Goal: Task Accomplishment & Management: Use online tool/utility

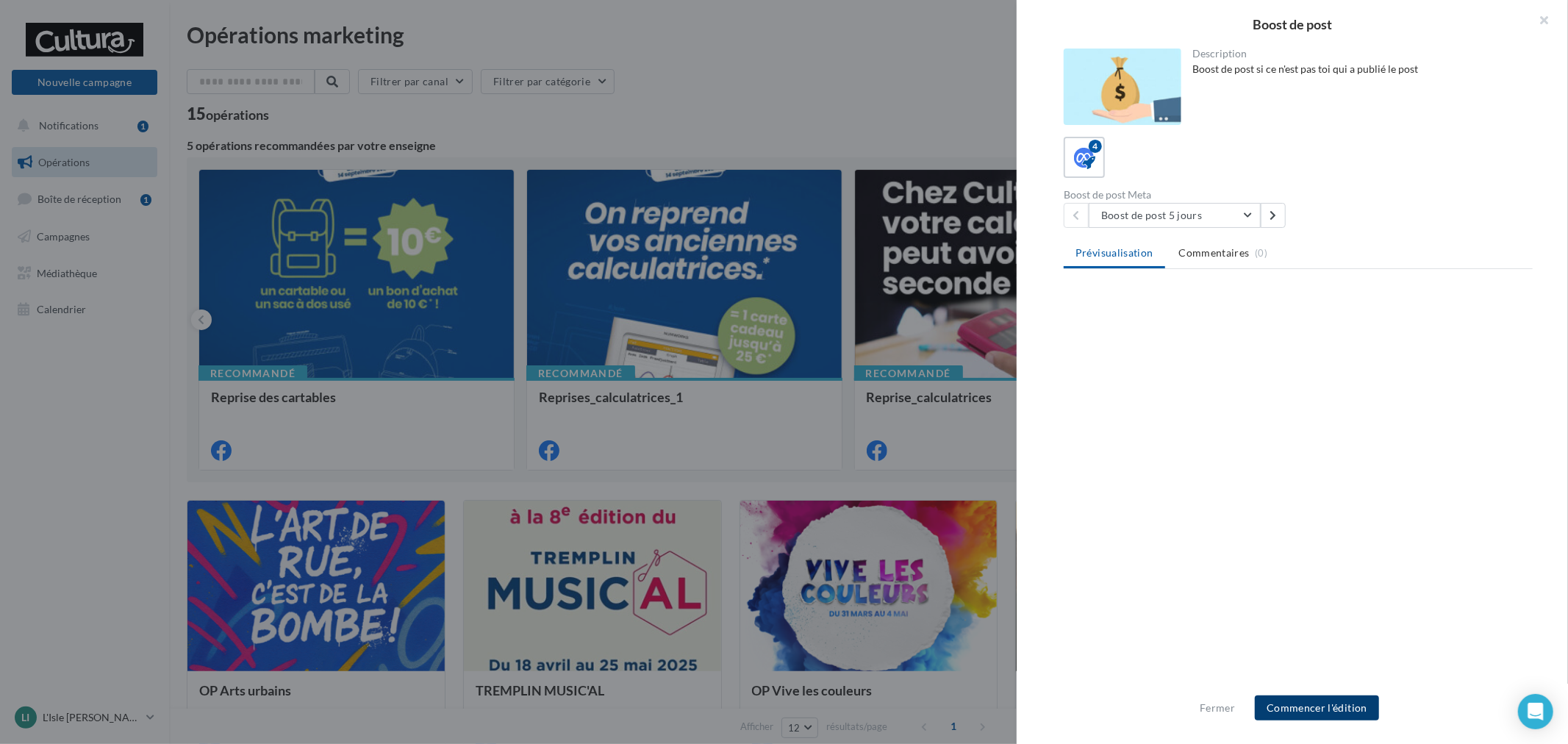
click at [1335, 700] on button "Commencer l'édition" at bounding box center [1316, 708] width 124 height 25
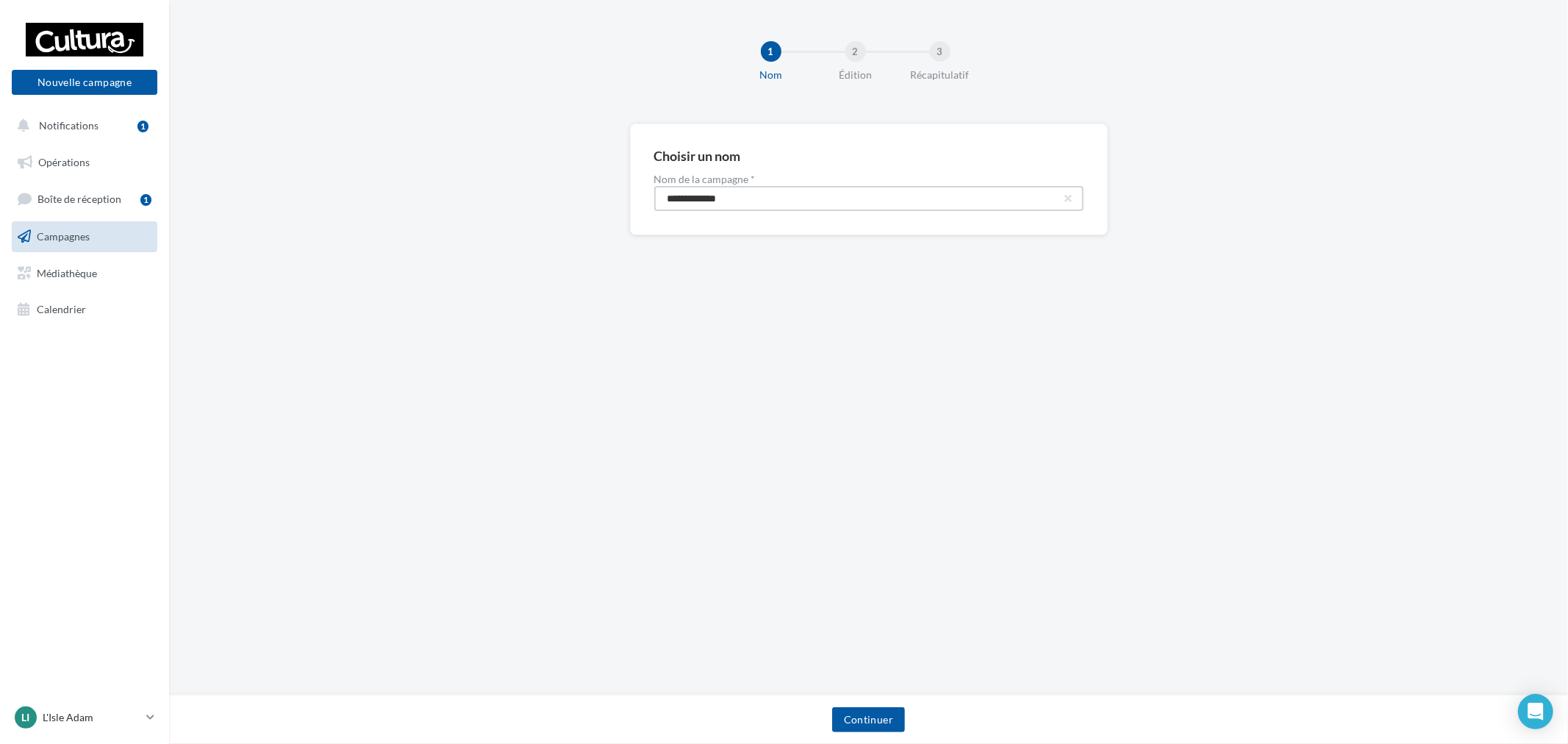
drag, startPoint x: 676, startPoint y: 200, endPoint x: 311, endPoint y: 165, distance: 366.7
click at [317, 167] on div "**********" at bounding box center [869, 203] width 1399 height 159
paste input "****"
type input "**********"
click at [883, 734] on div "Continuer" at bounding box center [869, 722] width 1375 height 31
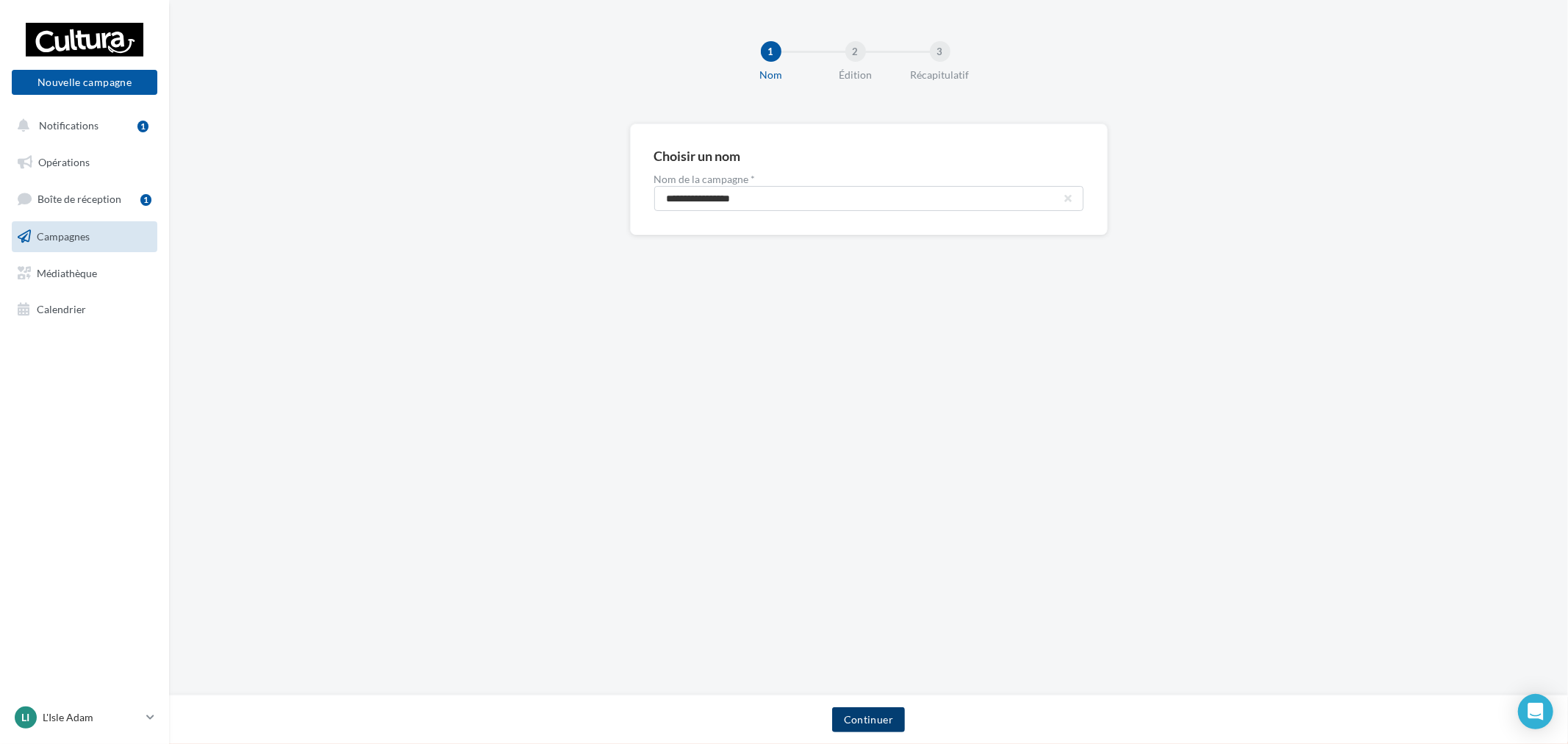
click at [879, 718] on button "Continuer" at bounding box center [868, 720] width 73 height 25
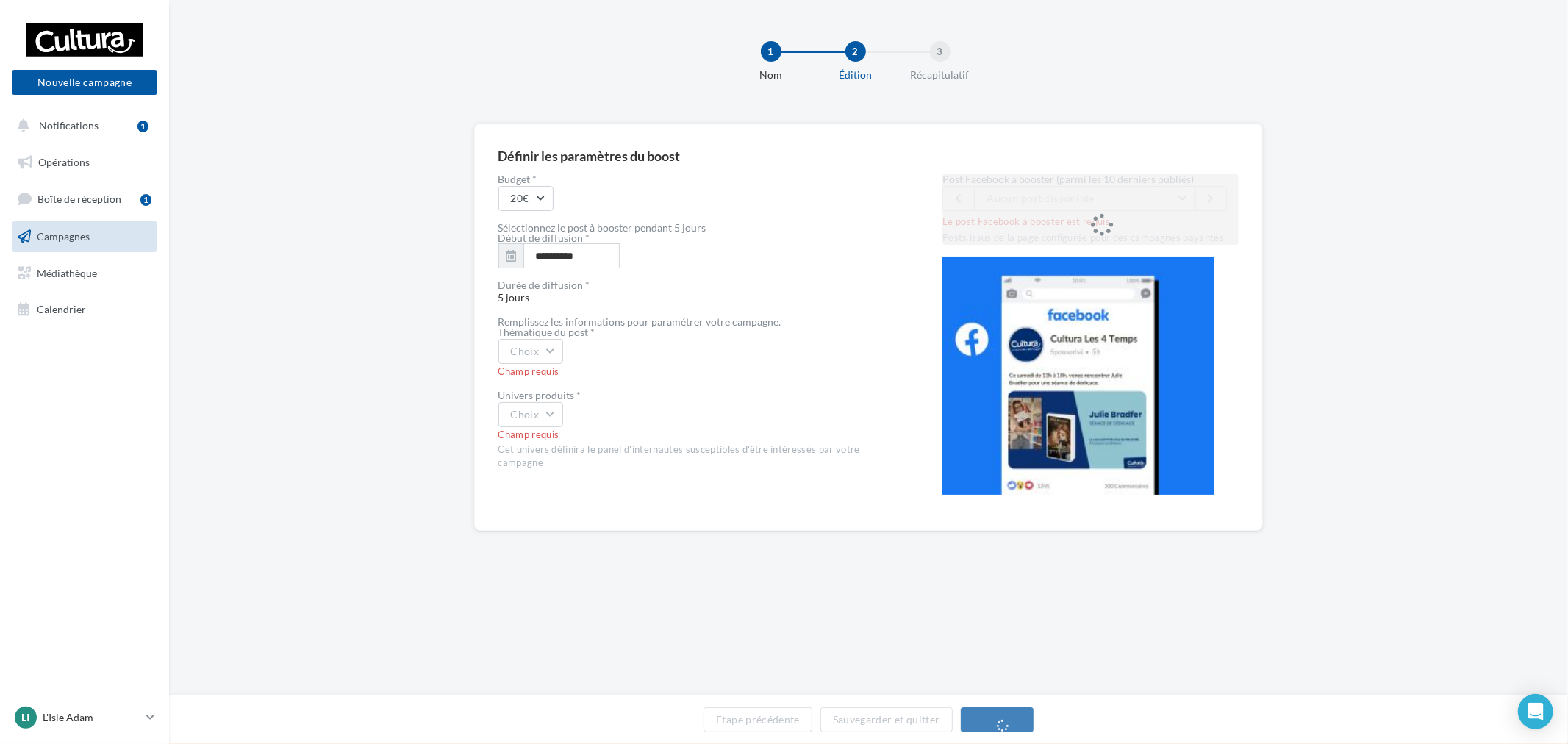
click at [1131, 200] on div "Post Facebook à booster (parmi les 10 derniers publiés) Aucun post disponible L…" at bounding box center [1090, 210] width 296 height 71
click at [1107, 207] on button "Vous lui aviez fait un tel accueil, que Stéphanie Rivercombe revient pour notre…" at bounding box center [1085, 199] width 220 height 25
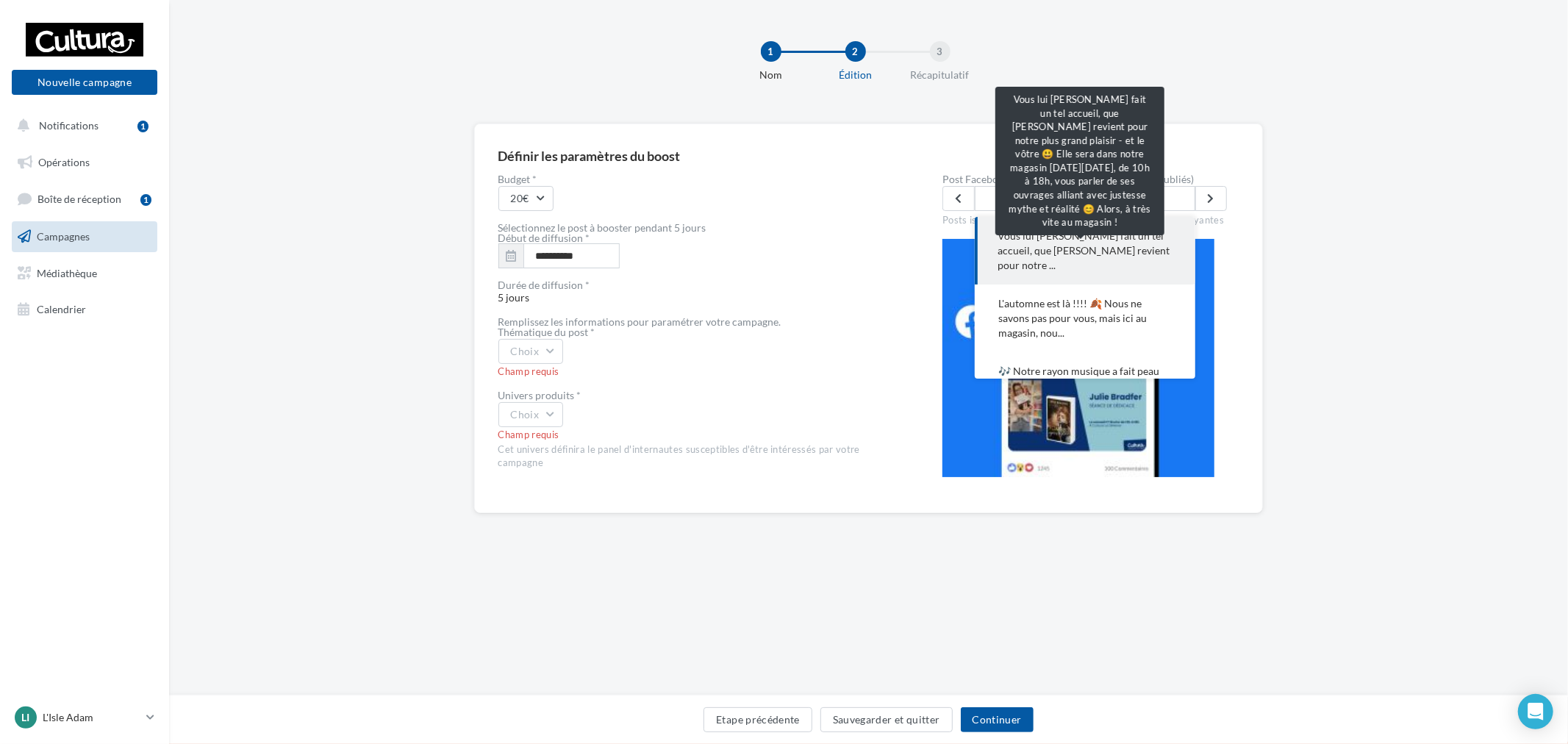
click at [1108, 249] on span "Vous lui aviez fait un tel accueil, que Stéphanie Rivercombe revient pour notre…" at bounding box center [1085, 251] width 174 height 44
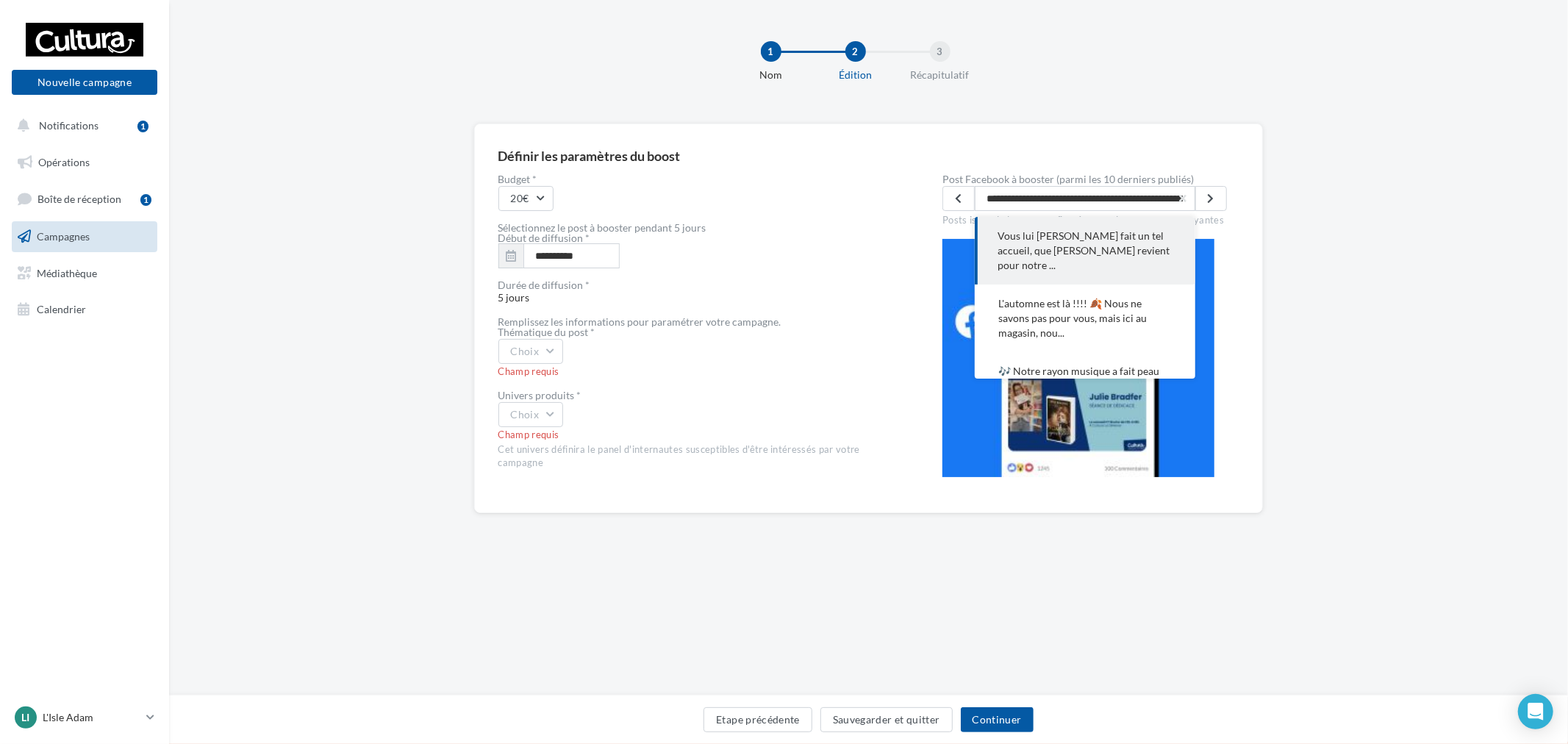
scroll to position [0, 1034]
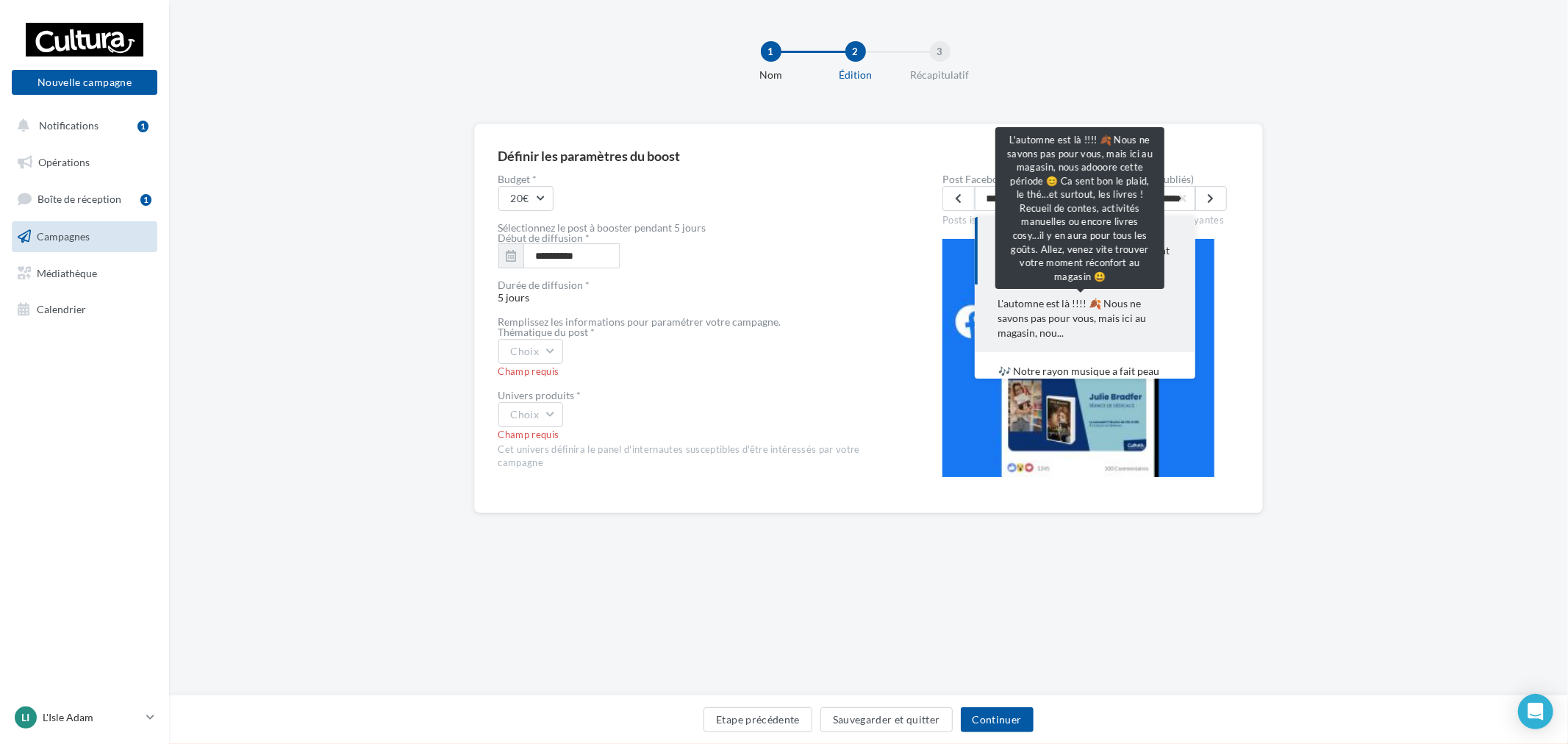
click at [1086, 311] on span "L'automne est là !!!! 🍂 Nous ne savons pas pour vous, mais ici au magasin, nou.…" at bounding box center [1085, 318] width 174 height 44
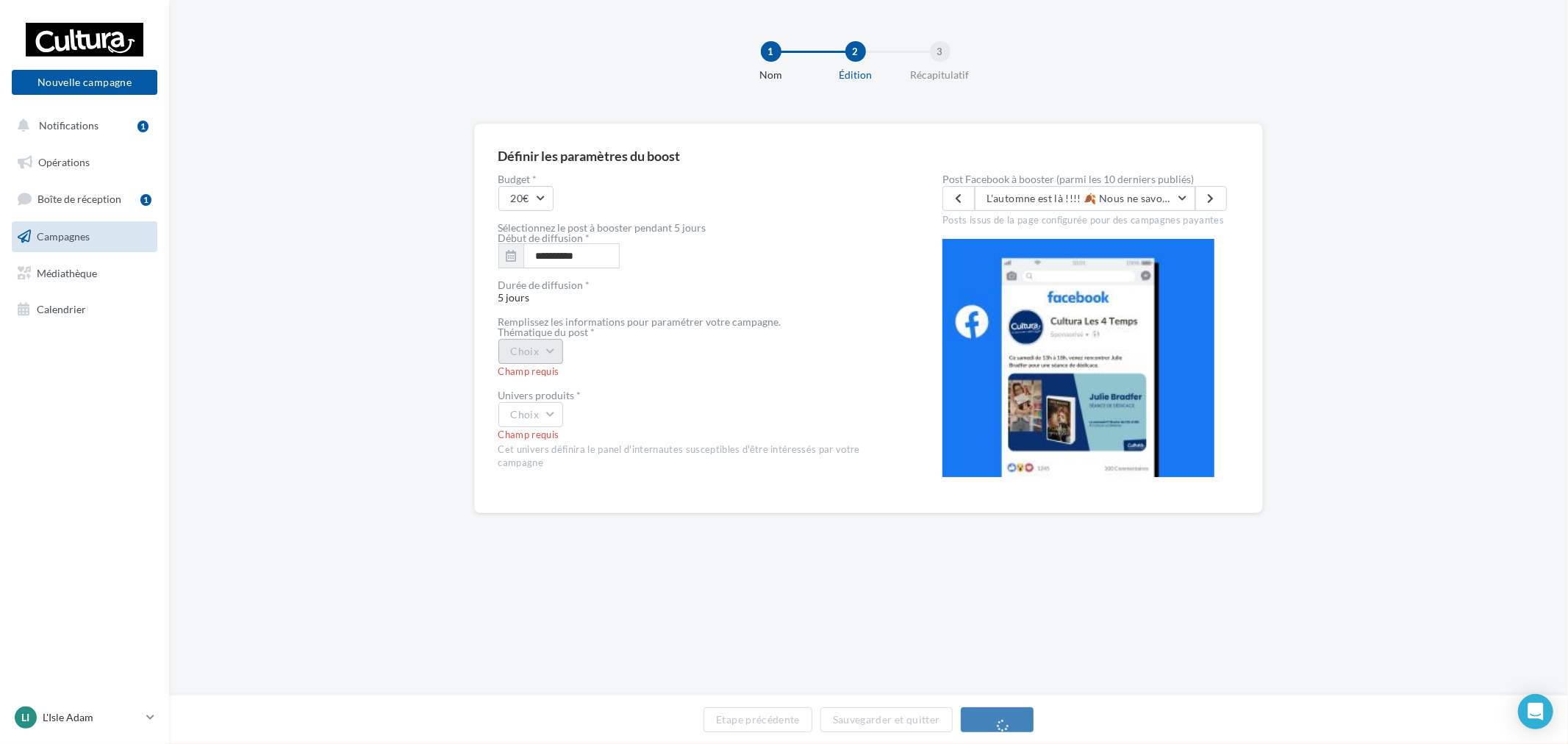
click at [518, 358] on button "Choix" at bounding box center [531, 352] width 65 height 25
click at [573, 459] on div "coup de cœur produits" at bounding box center [590, 461] width 182 height 38
click at [538, 428] on span "Univers produits * Choix Champ requis Cet univers définira le panel d'internaut…" at bounding box center [697, 430] width 397 height 79
click at [544, 424] on button "Choix" at bounding box center [531, 415] width 65 height 25
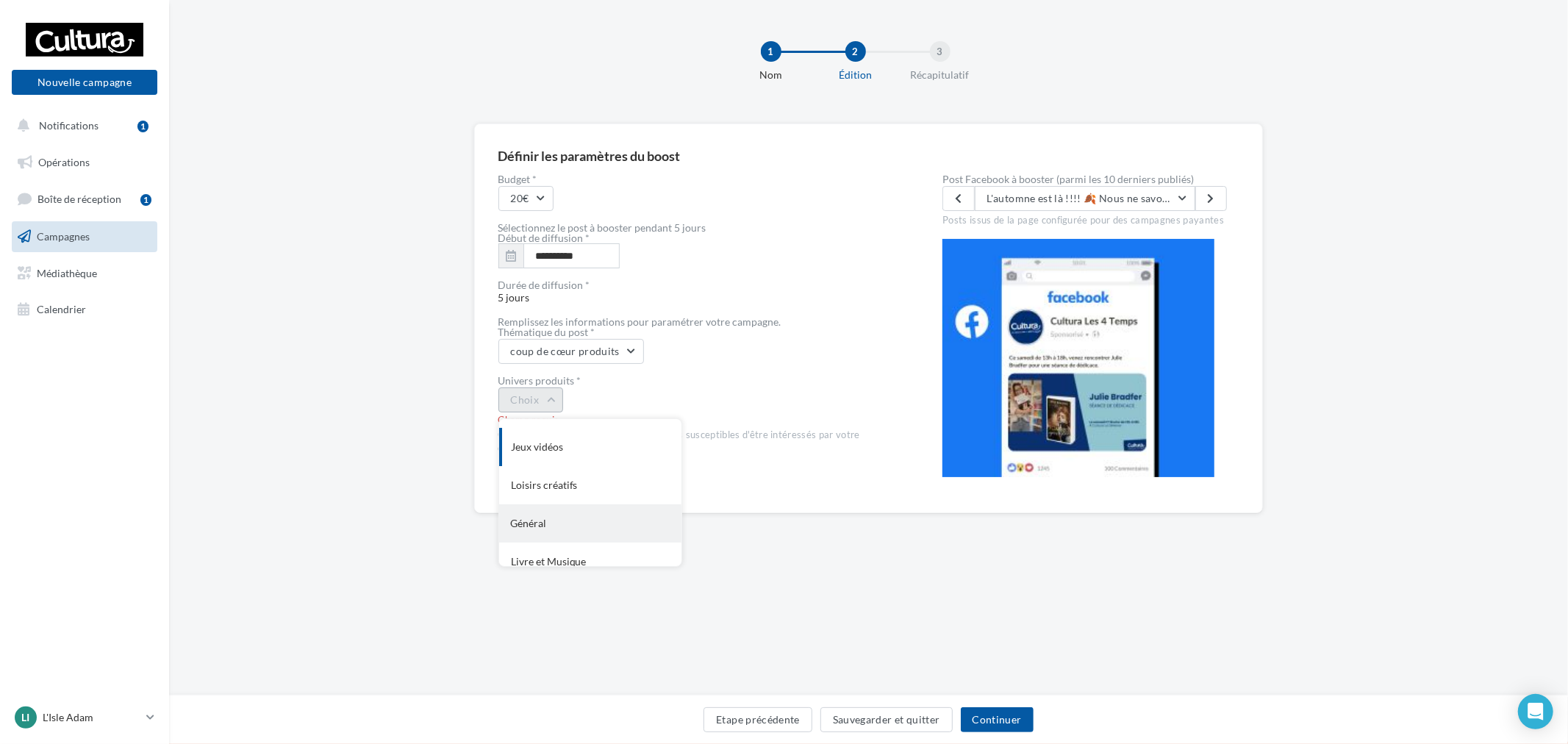
scroll to position [120, 0]
click at [564, 466] on div "Général" at bounding box center [590, 472] width 182 height 38
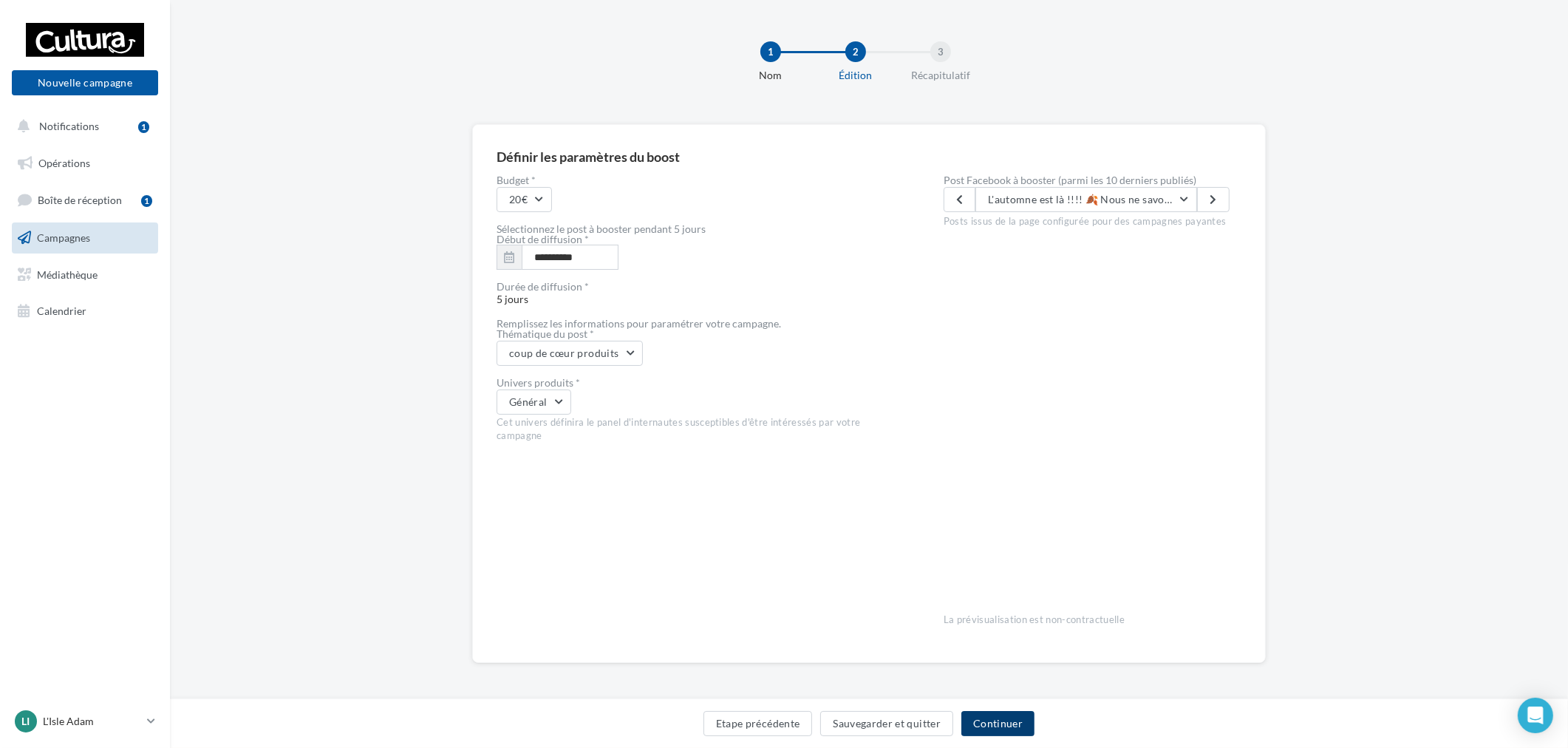
click at [998, 726] on button "Continuer" at bounding box center [998, 724] width 73 height 25
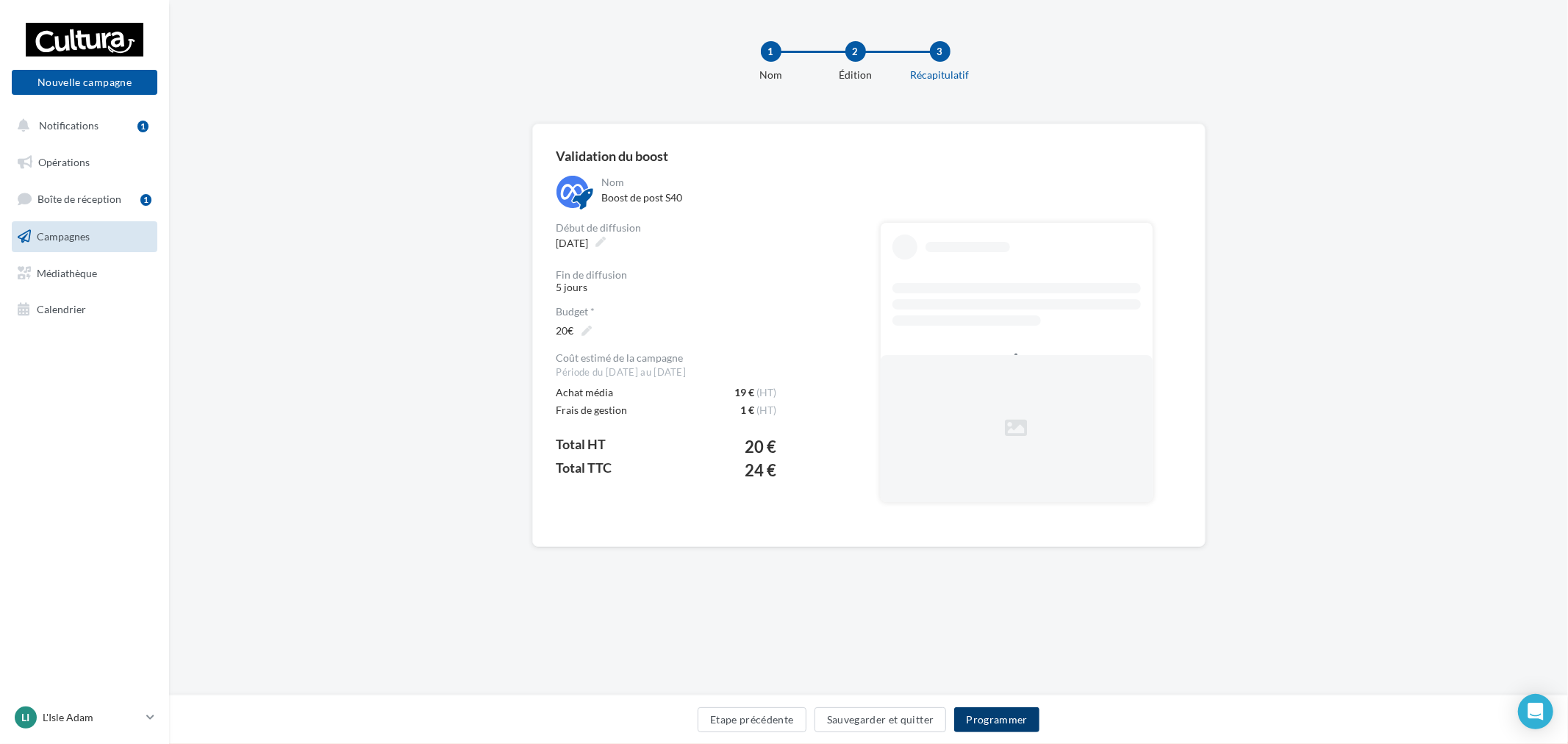
click at [998, 721] on button "Programmer" at bounding box center [996, 720] width 85 height 25
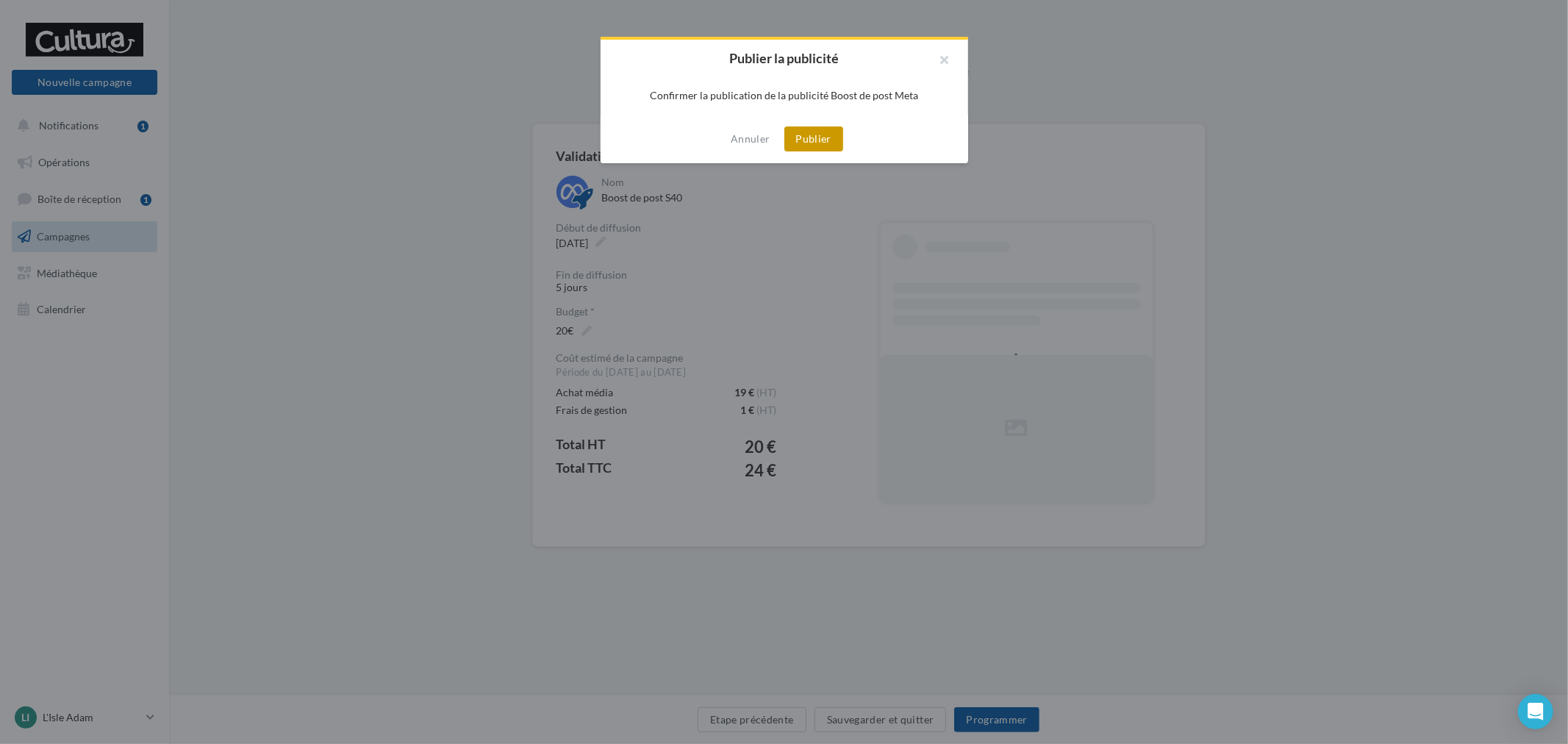
click at [823, 144] on button "Publier" at bounding box center [814, 139] width 58 height 25
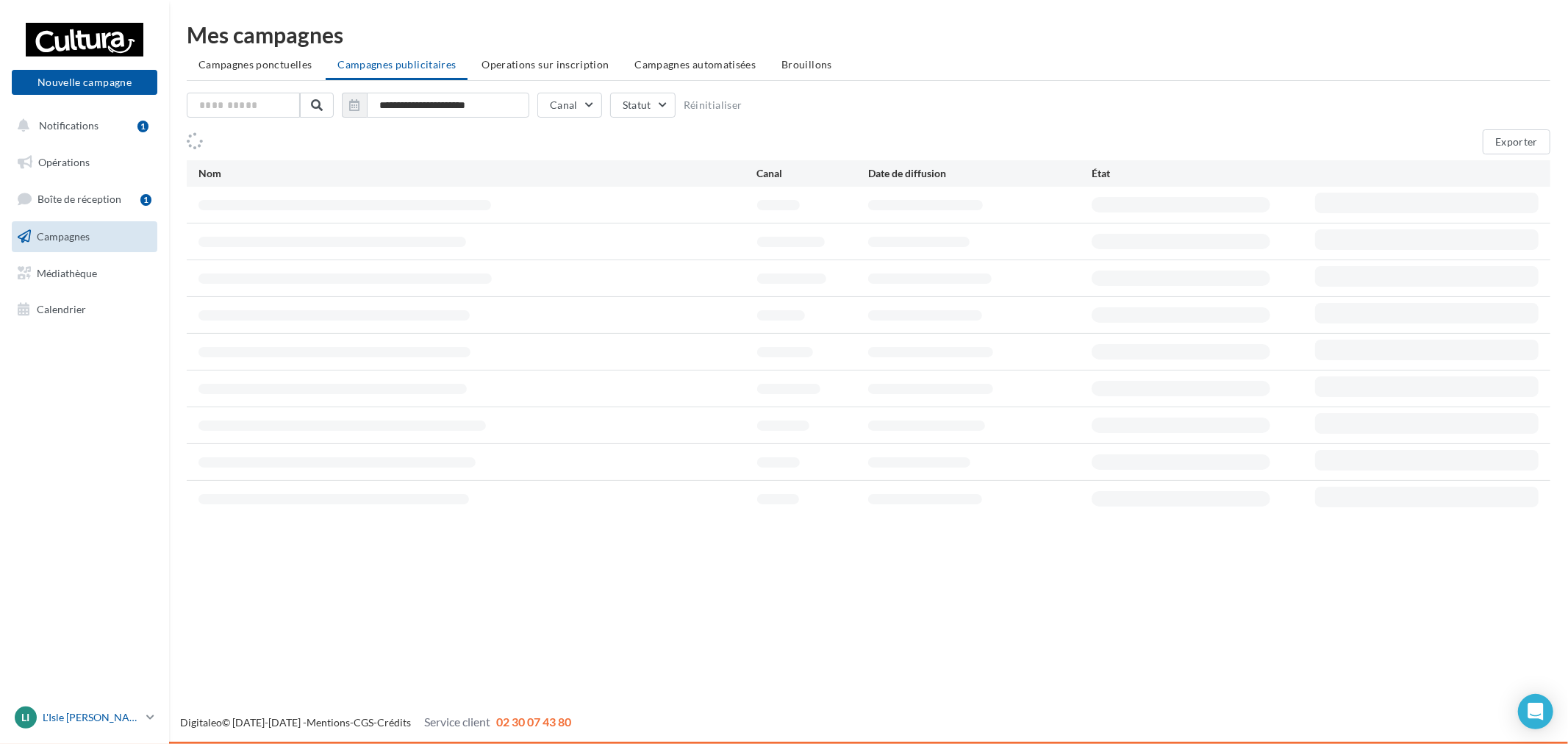
click at [128, 718] on p "L'Isle [PERSON_NAME]" at bounding box center [91, 718] width 98 height 15
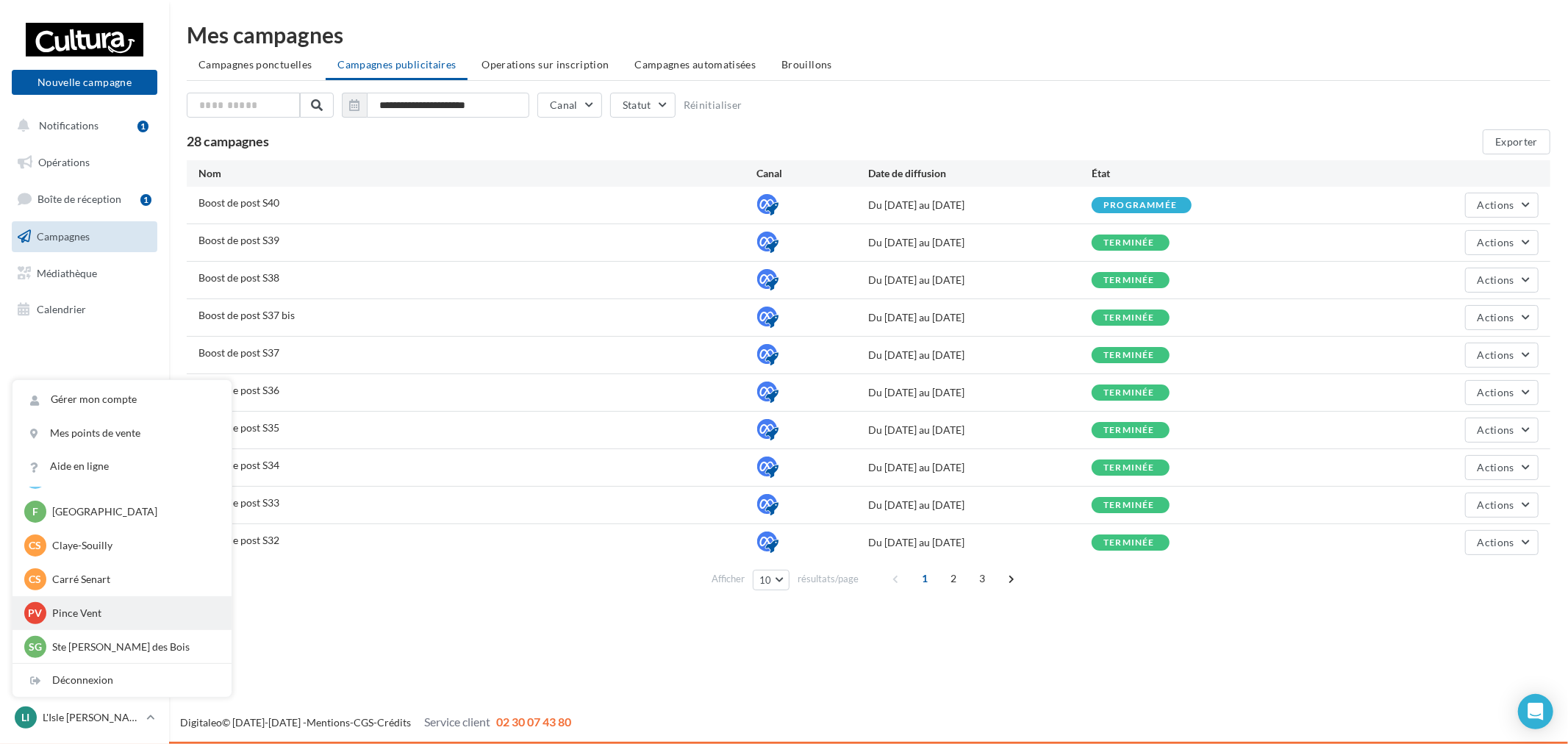
scroll to position [102, 0]
click at [119, 577] on p "Carré Senart" at bounding box center [134, 579] width 162 height 15
